Goal: Task Accomplishment & Management: Use online tool/utility

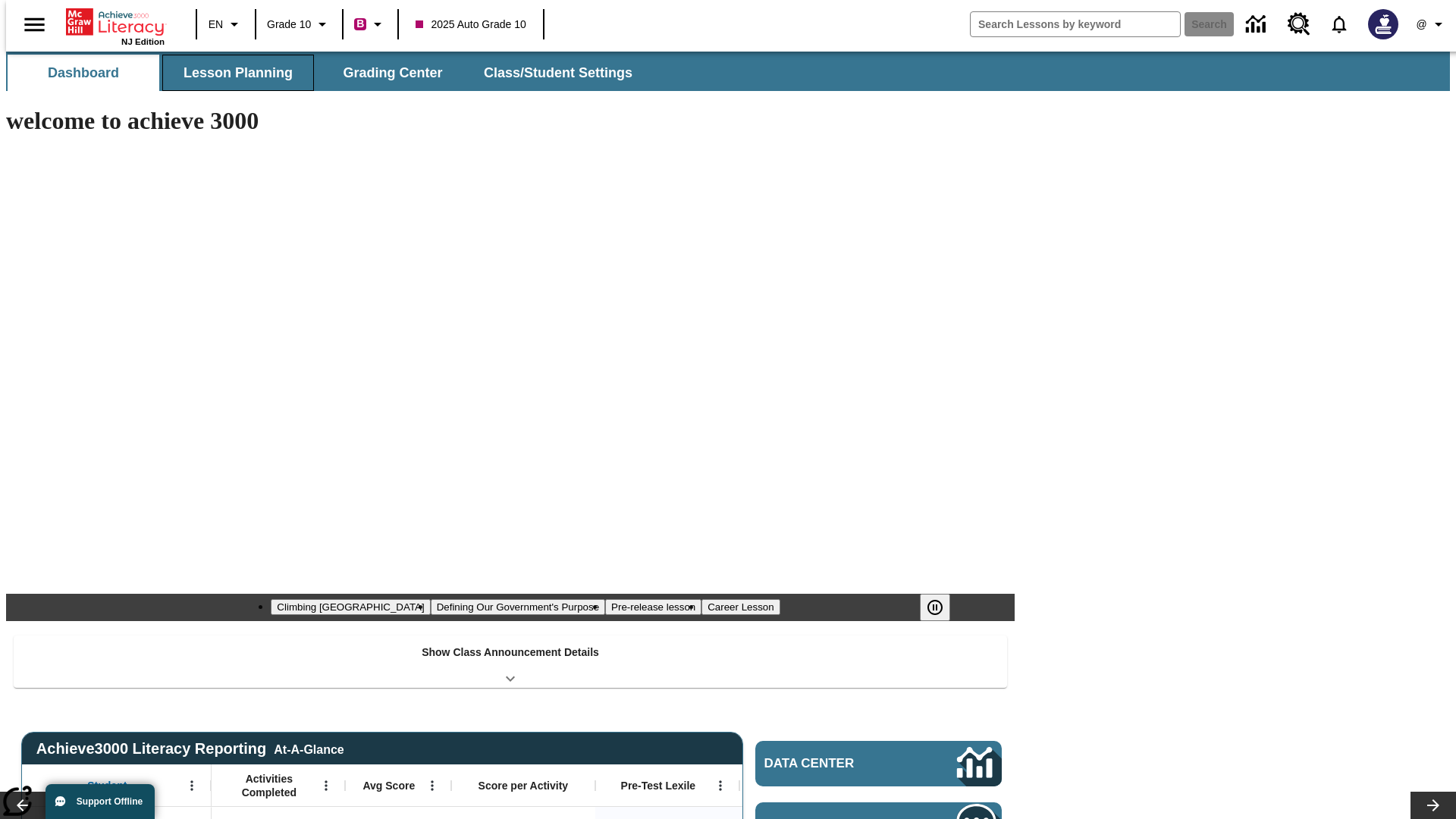
click at [233, 72] on span "Lesson Planning" at bounding box center [239, 73] width 110 height 18
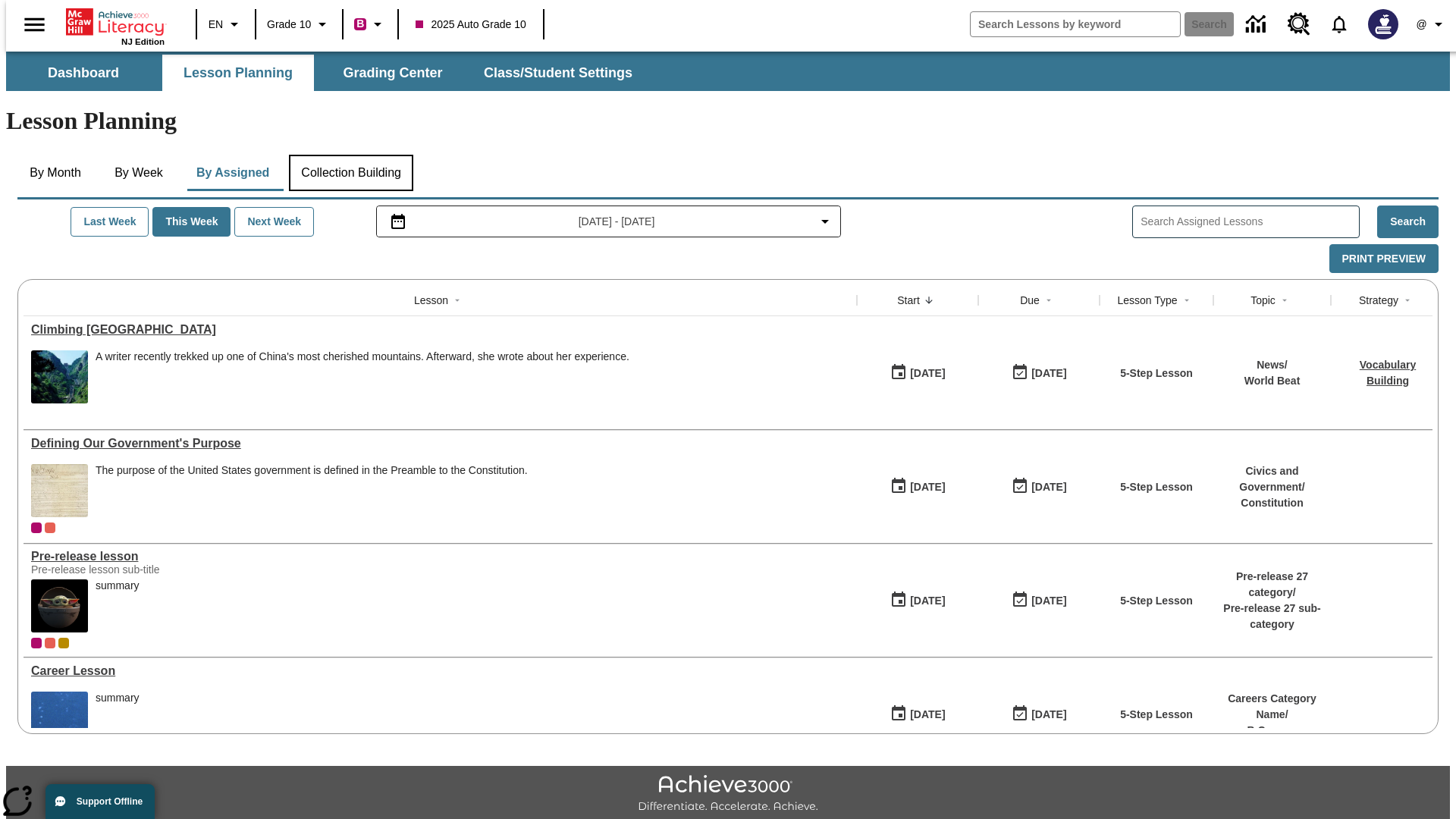
click at [350, 155] on button "Collection Building" at bounding box center [351, 172] width 125 height 36
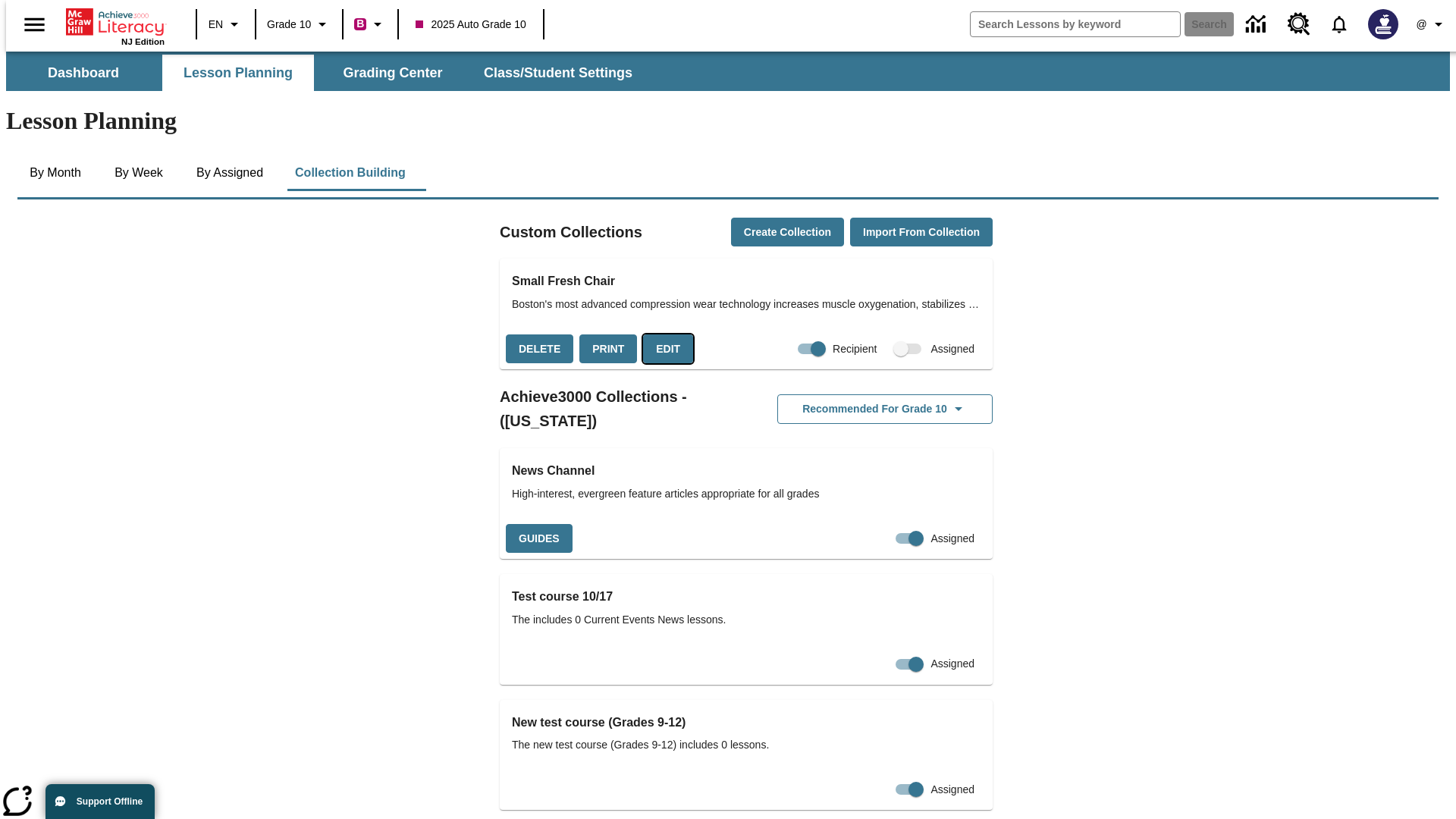
click at [663, 334] on button "Edit" at bounding box center [668, 348] width 50 height 29
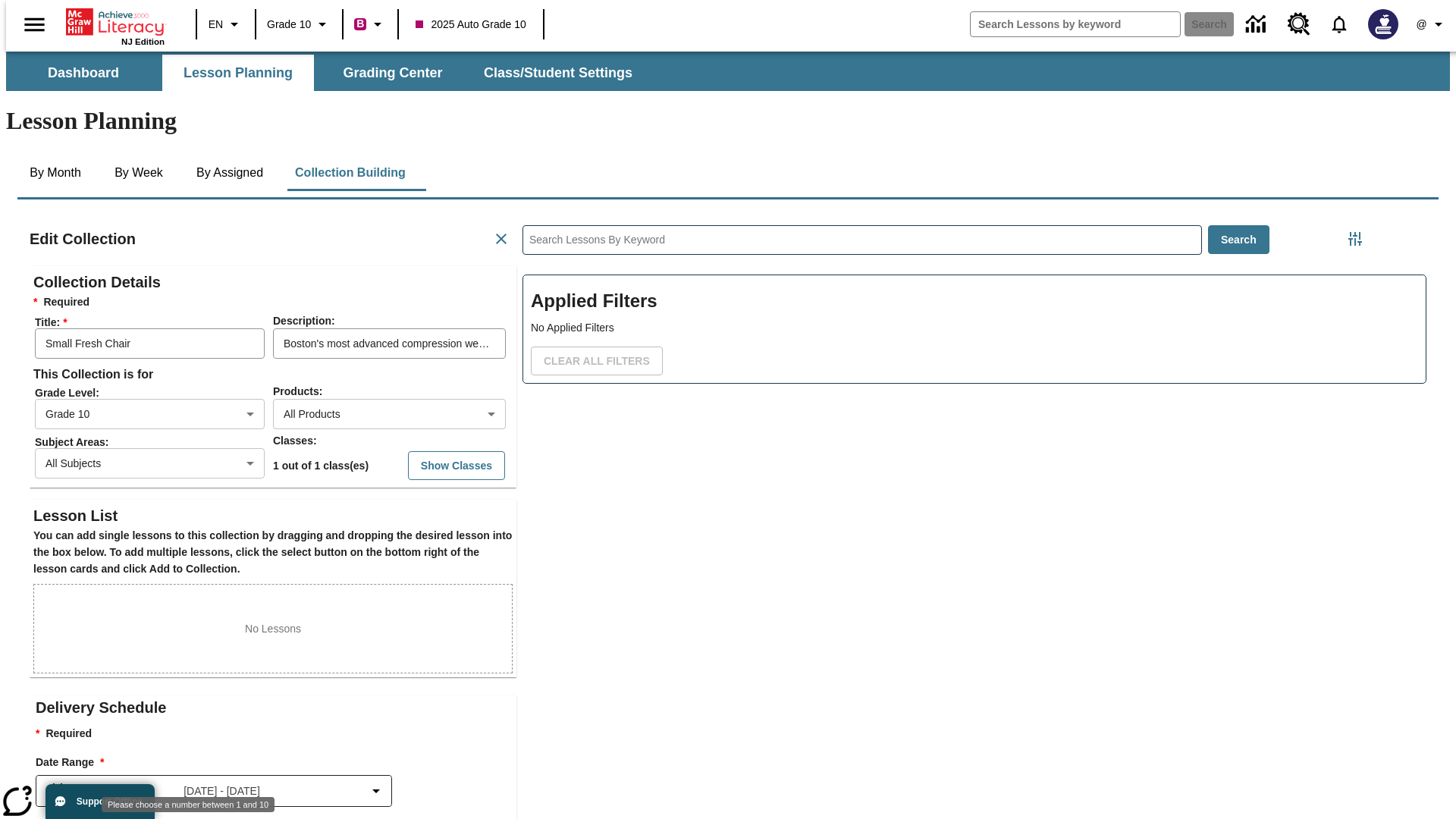
scroll to position [1, 1]
type input "10"
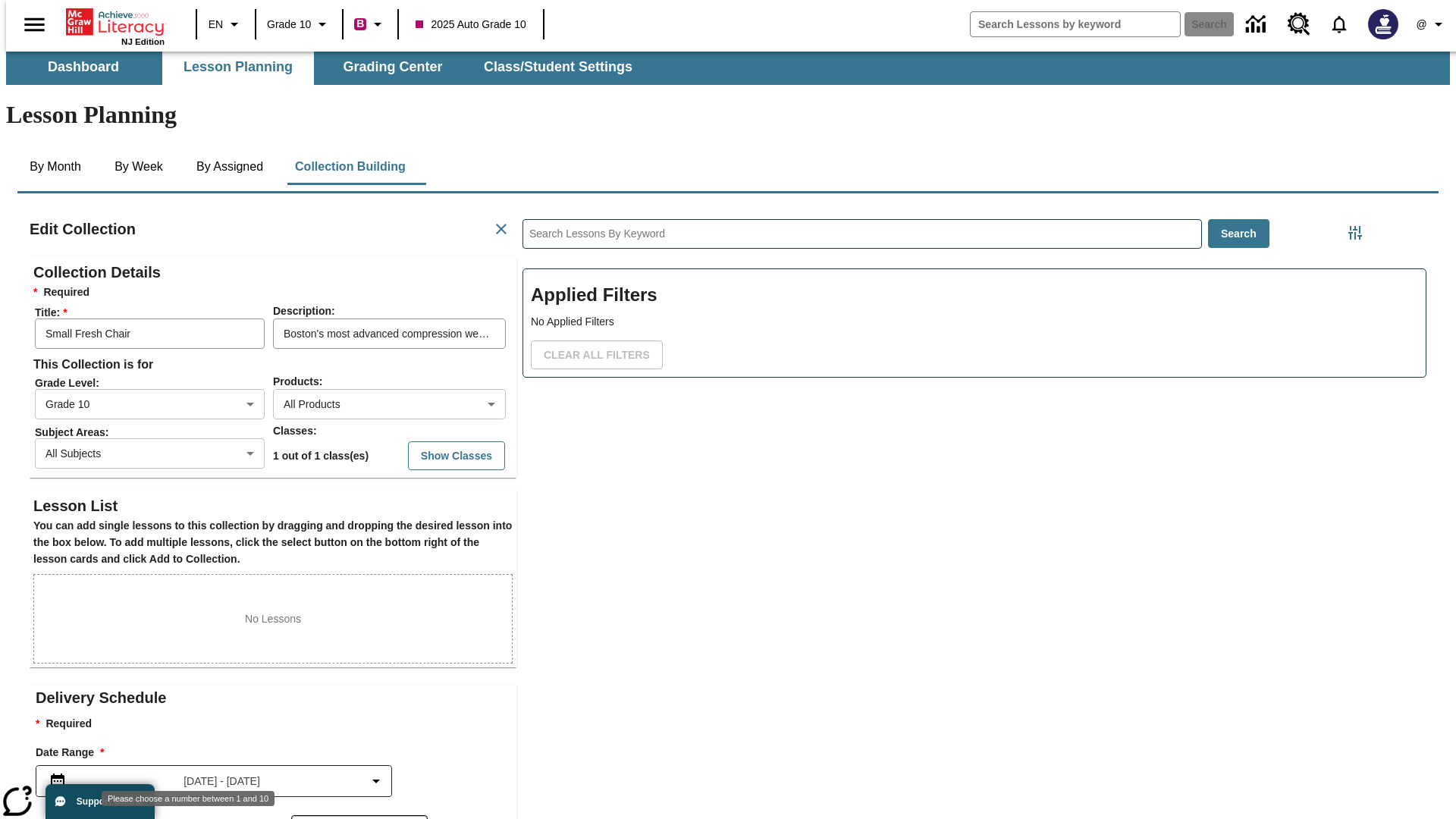
type input "30"
click at [361, 762] on body "Skip to main content NJ Edition EN Grade 10 B 2025 Auto Grade 10 Search 0 @ Das…" at bounding box center [728, 520] width 1445 height 951
